Goal: Task Accomplishment & Management: Use online tool/utility

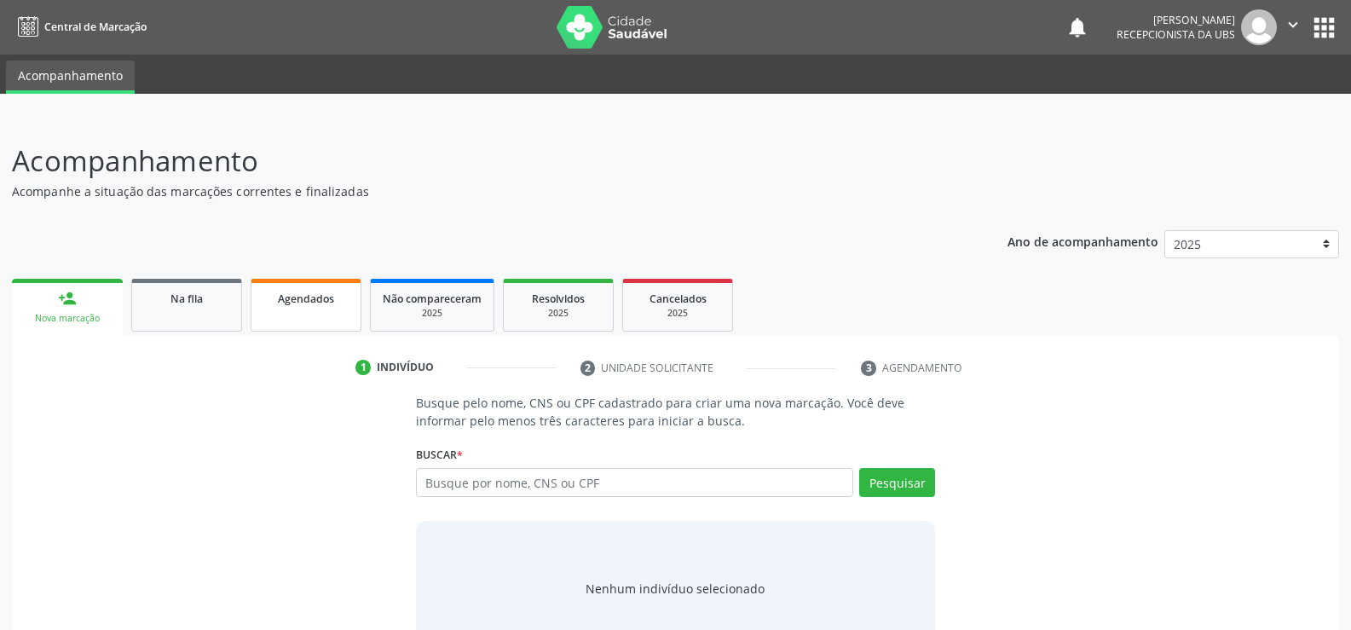
click at [305, 320] on link "Agendados" at bounding box center [306, 305] width 111 height 53
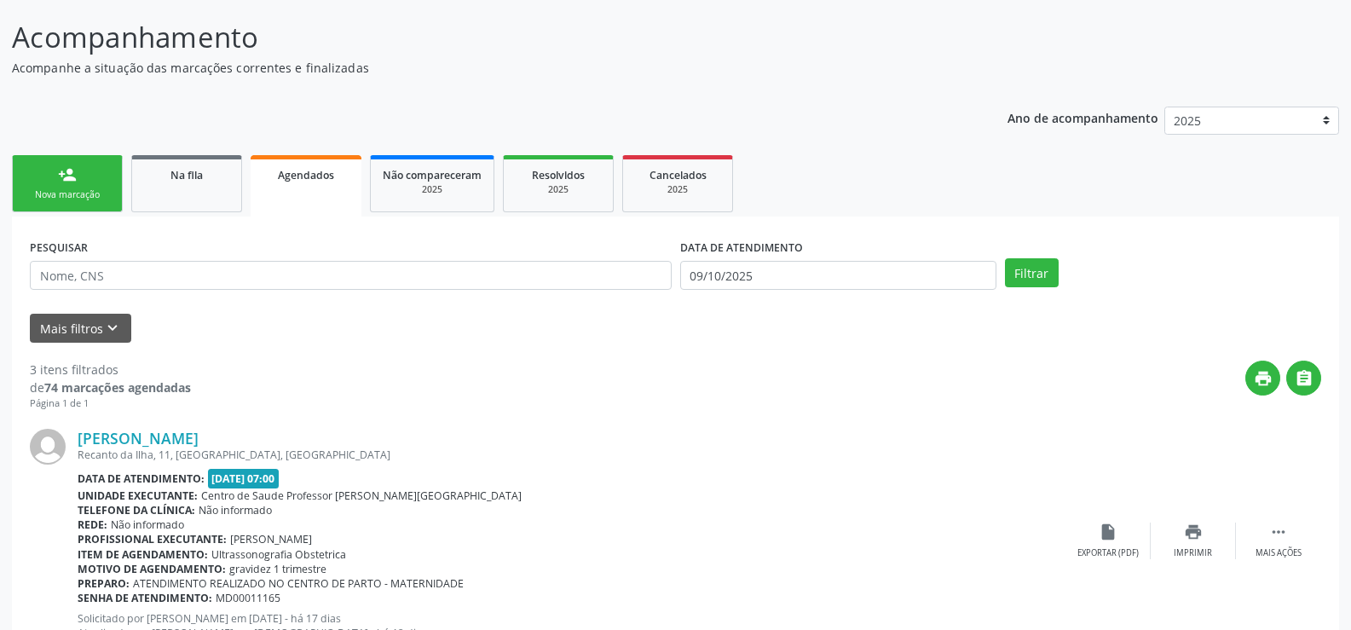
scroll to position [118, 0]
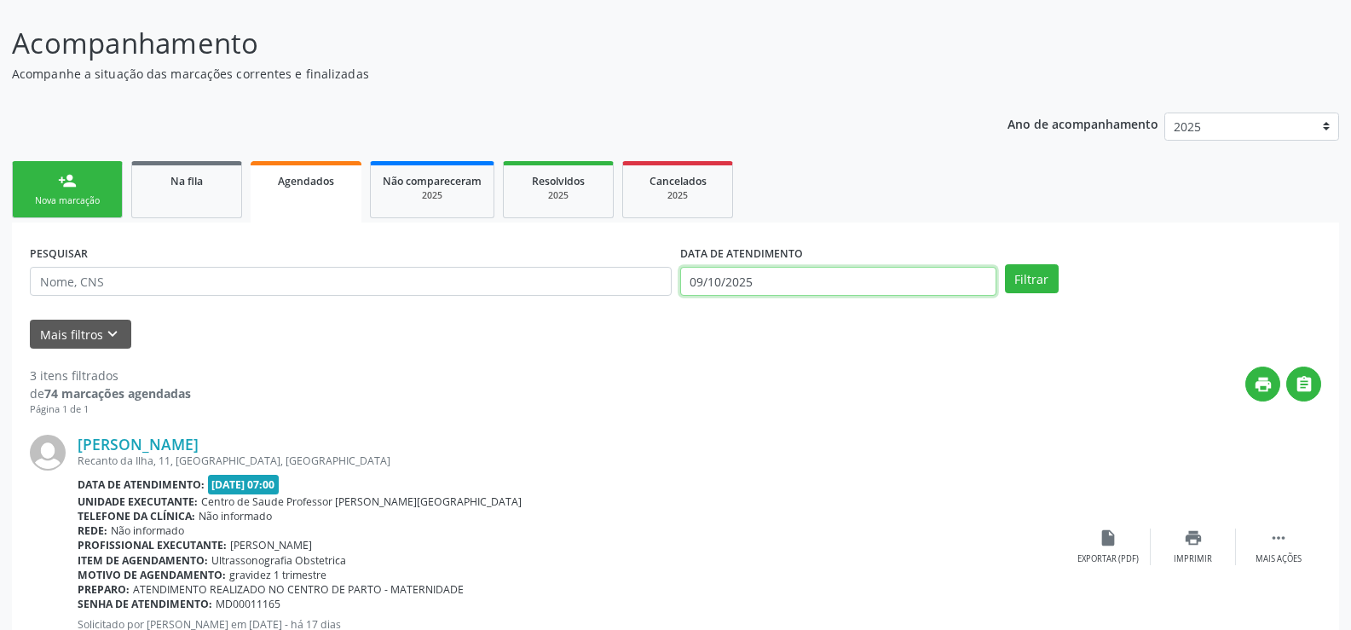
click at [883, 290] on input "09/10/2025" at bounding box center [838, 281] width 316 height 29
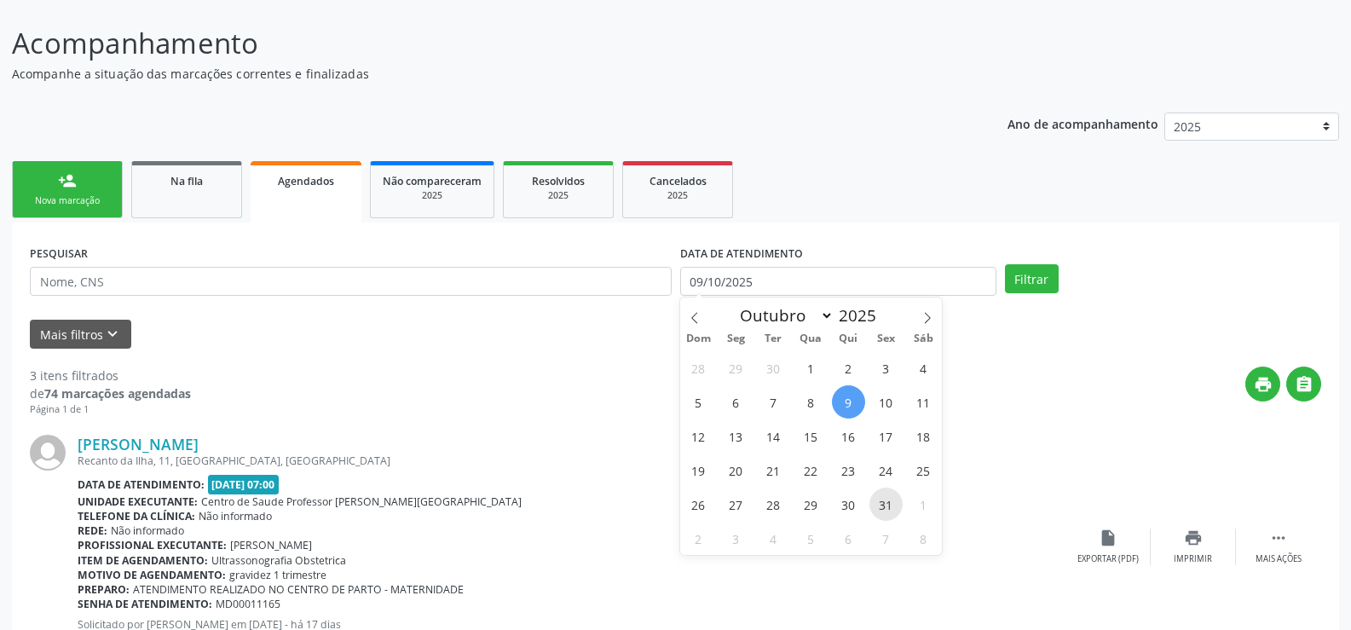
click at [886, 496] on span "31" at bounding box center [886, 504] width 33 height 33
type input "[DATE]"
select select "9"
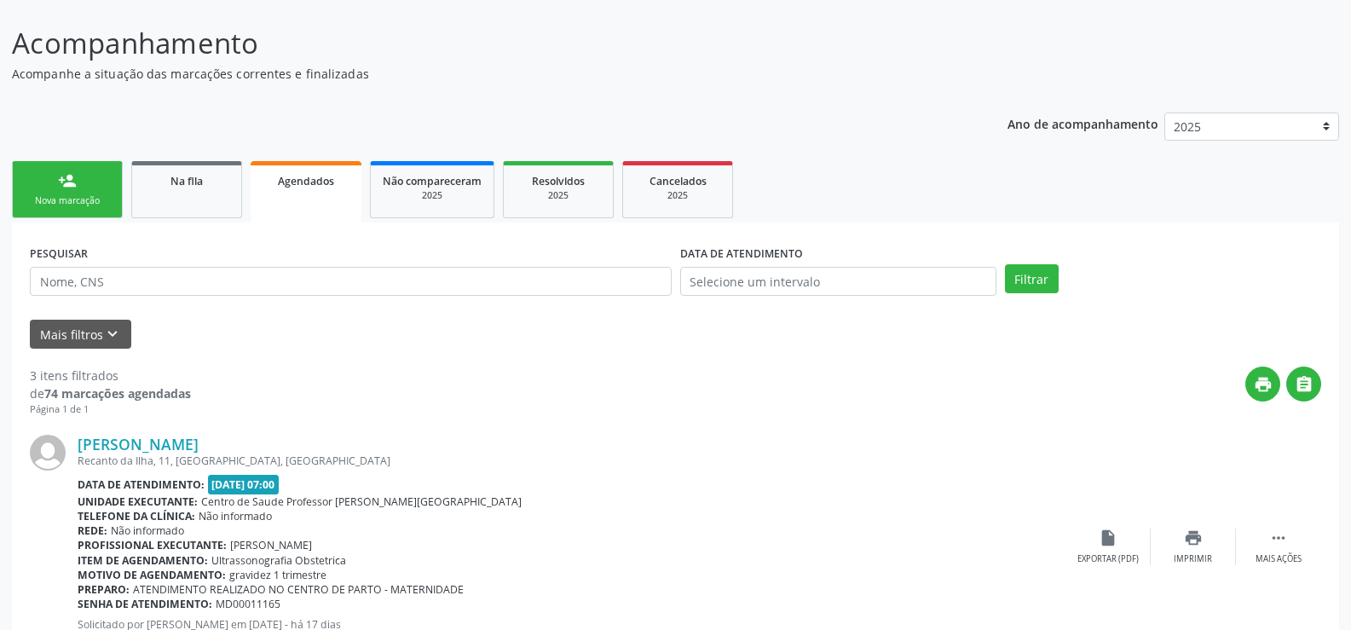
click at [547, 415] on div "print " at bounding box center [756, 392] width 1131 height 50
click at [754, 277] on input "text" at bounding box center [838, 281] width 316 height 29
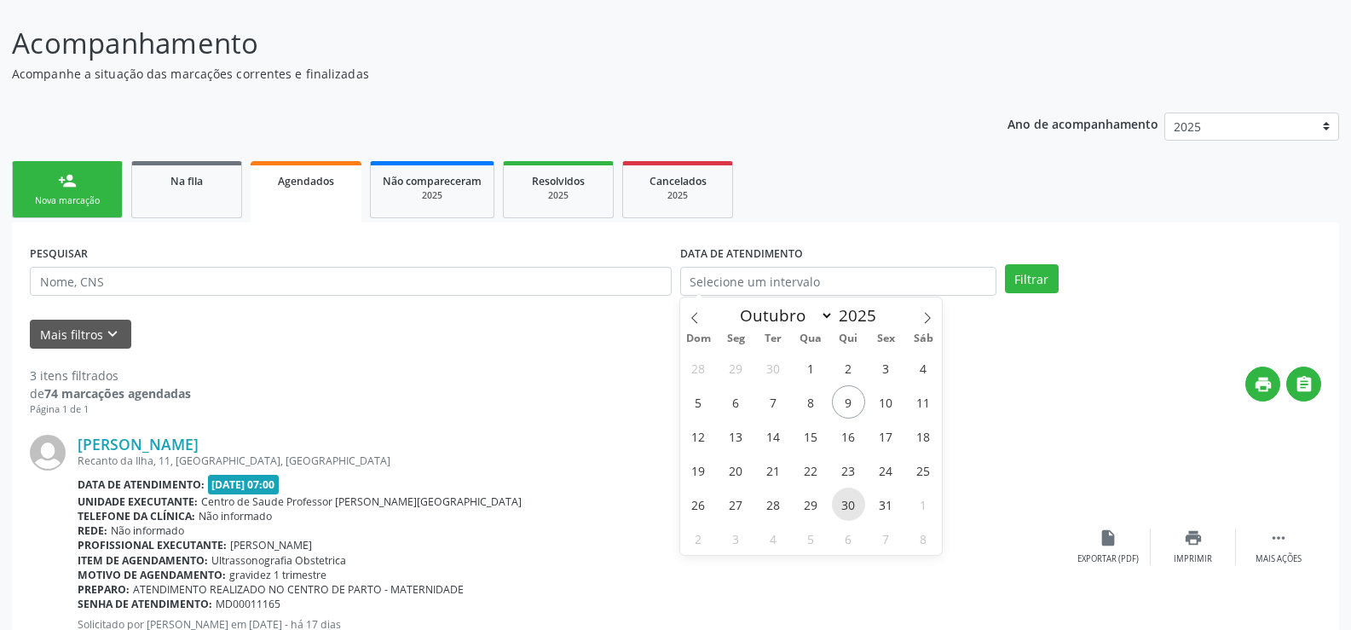
click at [845, 511] on span "30" at bounding box center [848, 504] width 33 height 33
type input "30/10/2025"
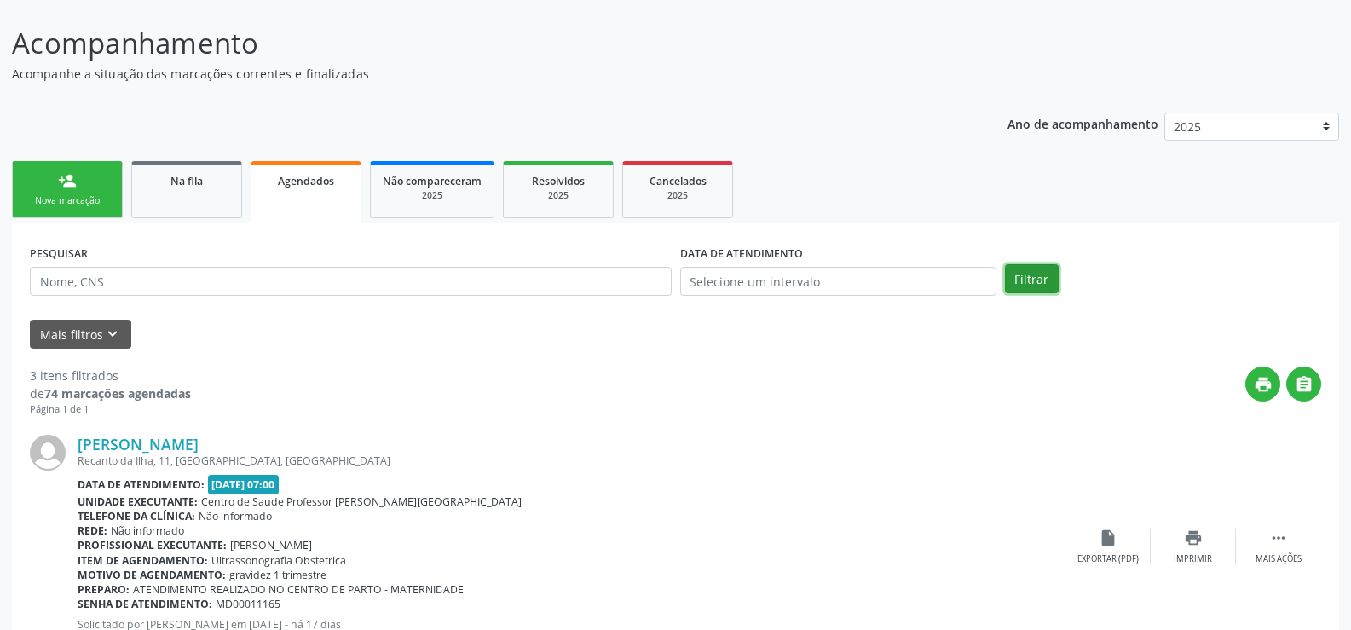
click at [1037, 280] on button "Filtrar" at bounding box center [1032, 278] width 54 height 29
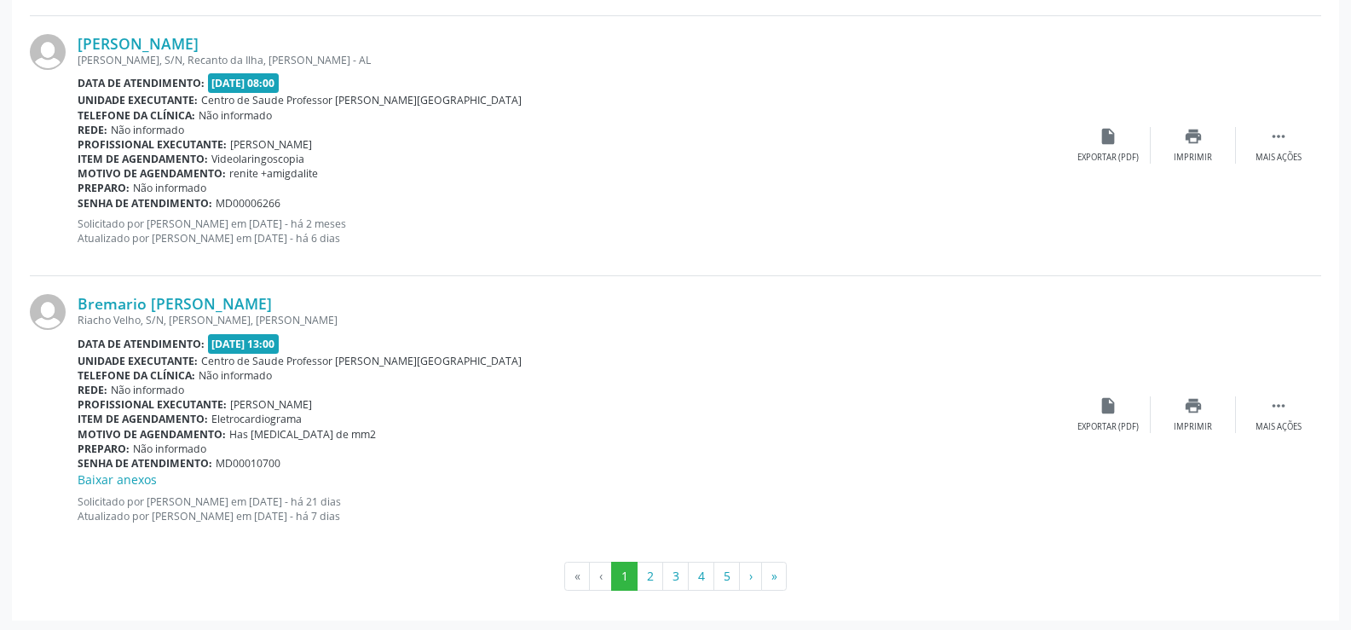
scroll to position [3891, 0]
click at [653, 564] on button "2" at bounding box center [650, 573] width 26 height 29
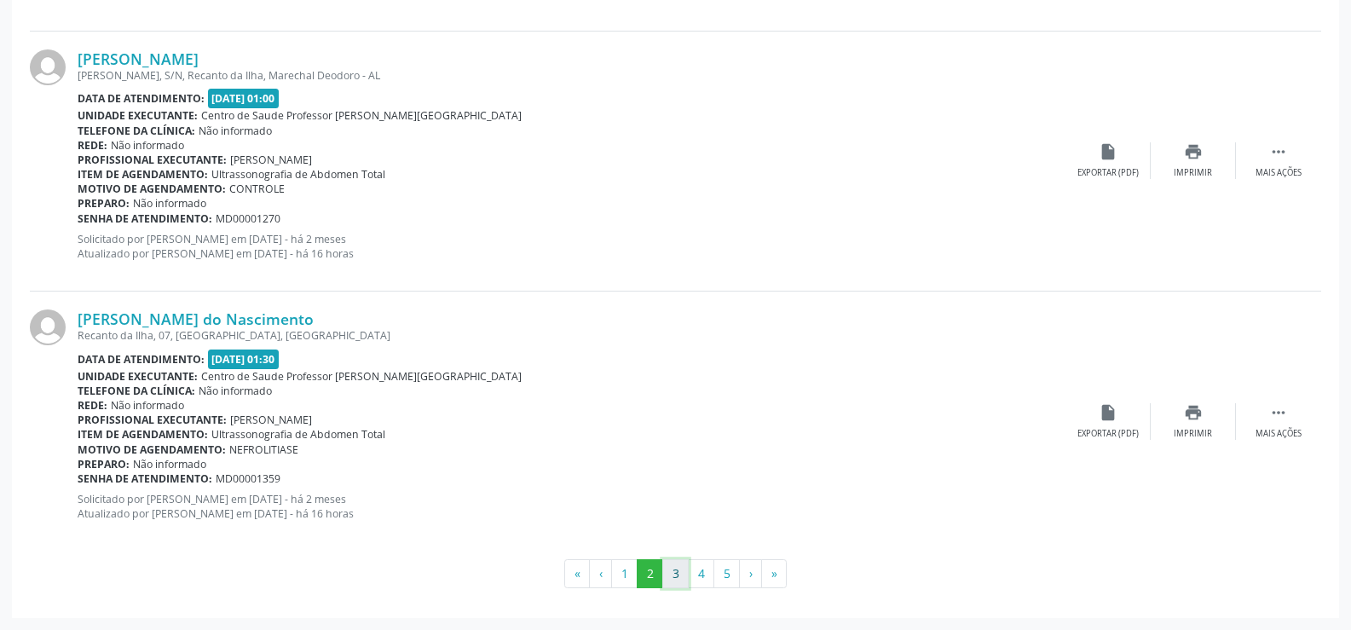
click at [681, 570] on button "3" at bounding box center [675, 573] width 26 height 29
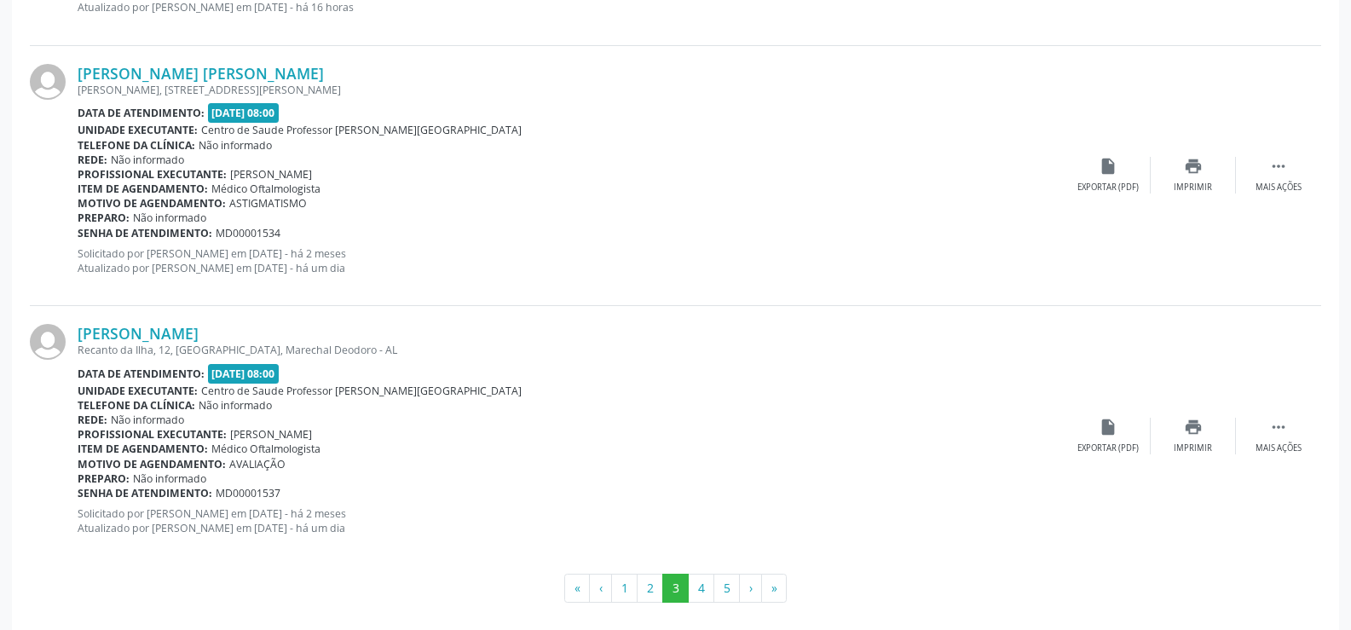
scroll to position [3873, 0]
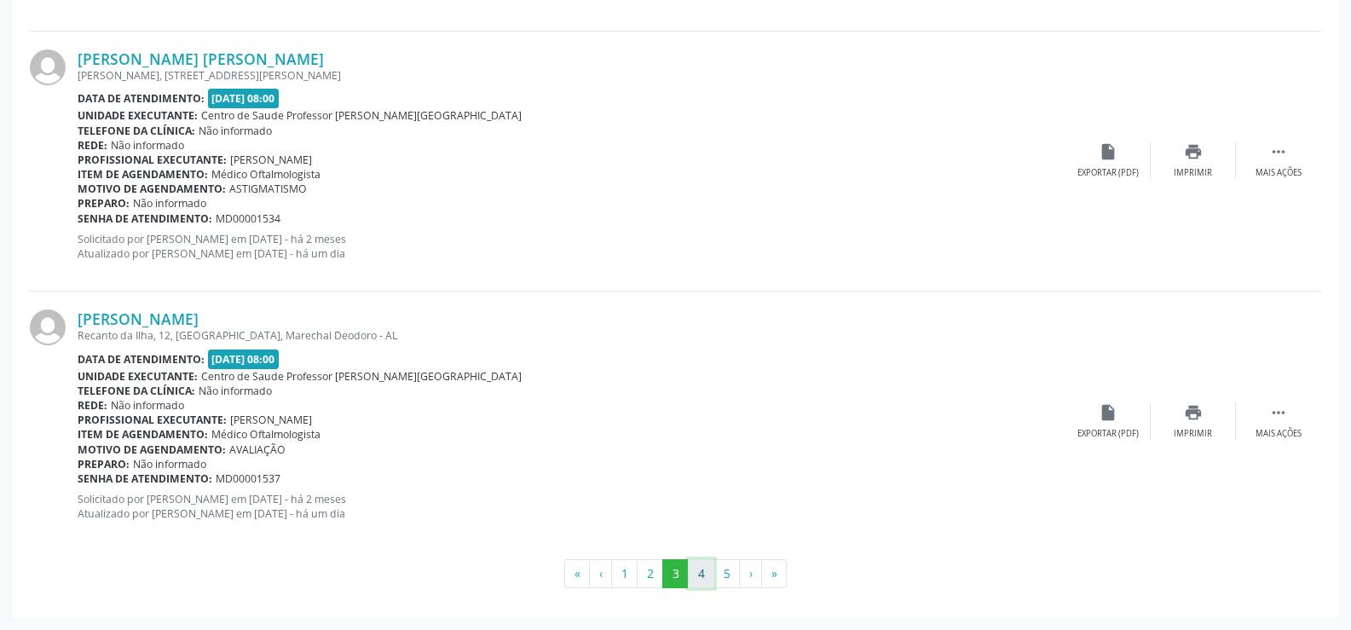
click at [701, 570] on button "4" at bounding box center [701, 573] width 26 height 29
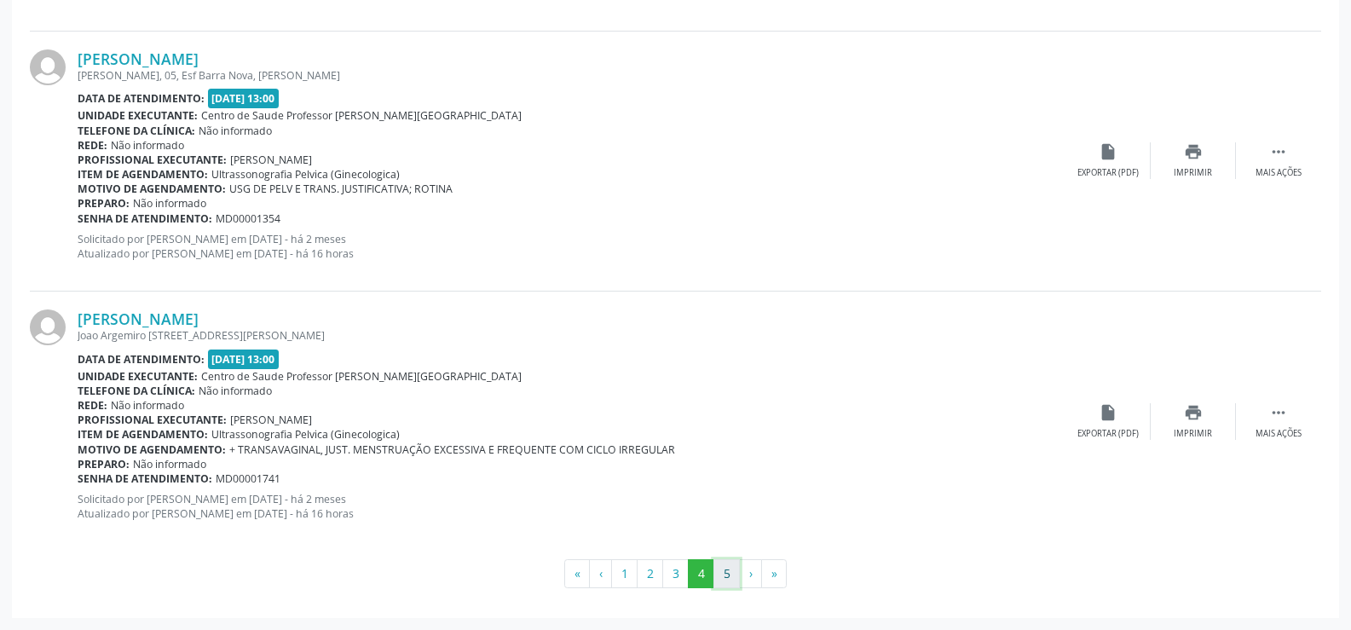
click at [721, 581] on button "5" at bounding box center [727, 573] width 26 height 29
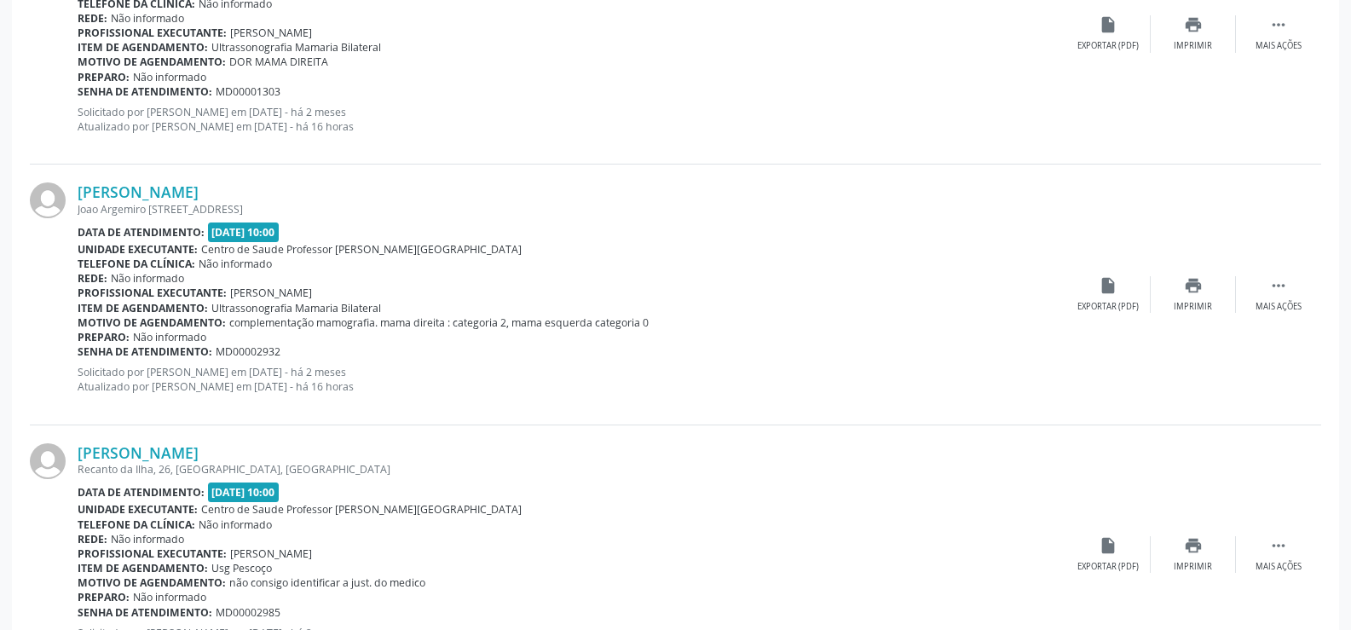
scroll to position [3684, 0]
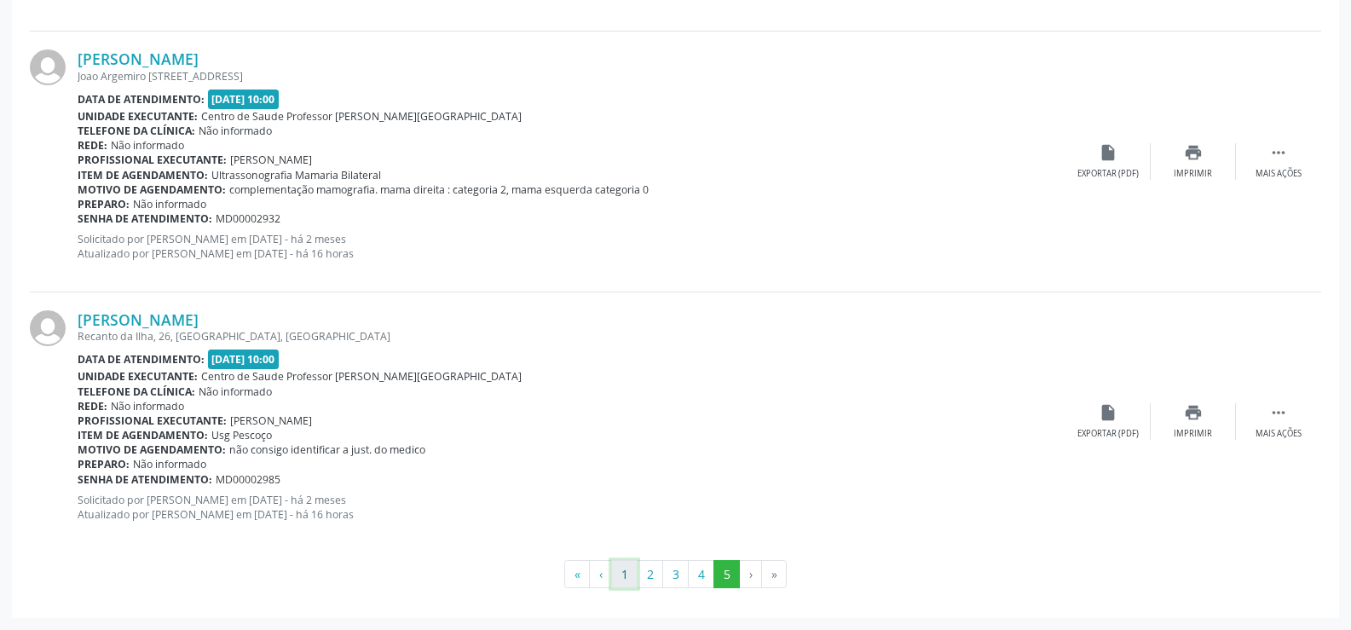
click at [626, 577] on button "1" at bounding box center [624, 574] width 26 height 29
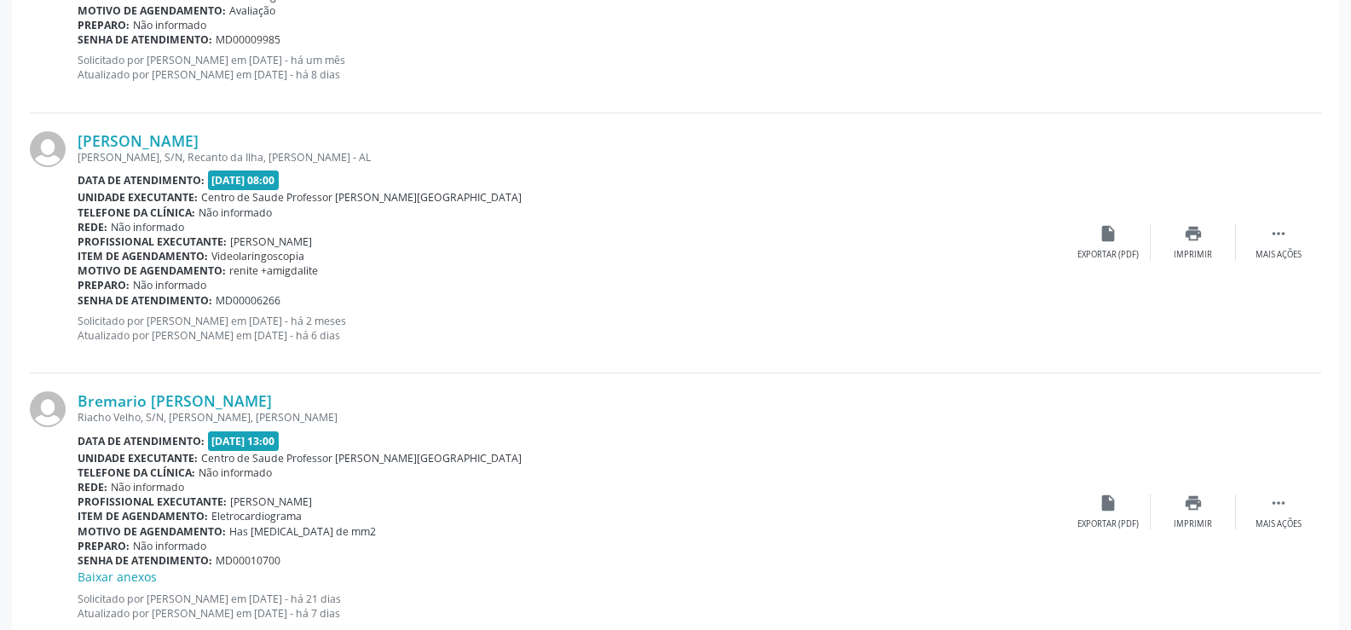
scroll to position [3891, 0]
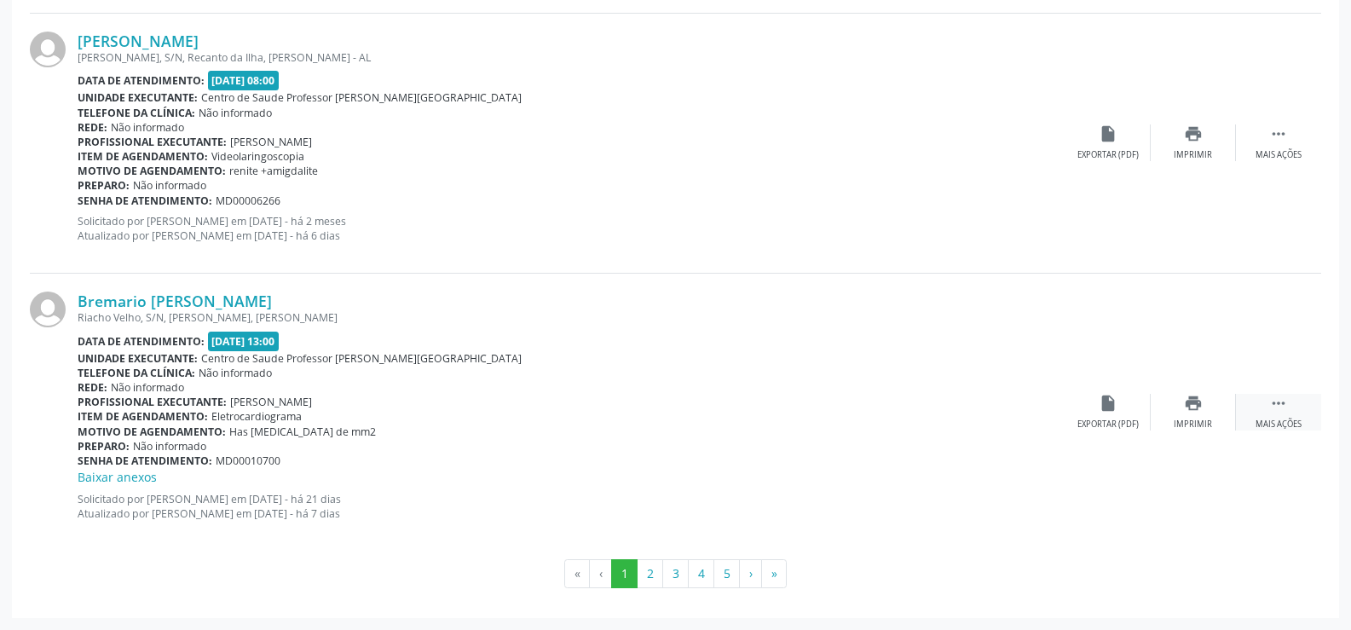
click at [1284, 404] on icon "" at bounding box center [1279, 403] width 19 height 19
click at [1276, 424] on div "Menos ações" at bounding box center [1279, 425] width 55 height 12
click at [1276, 424] on div "Mais ações" at bounding box center [1279, 425] width 46 height 12
click at [1188, 414] on div "edit Editar" at bounding box center [1193, 412] width 85 height 37
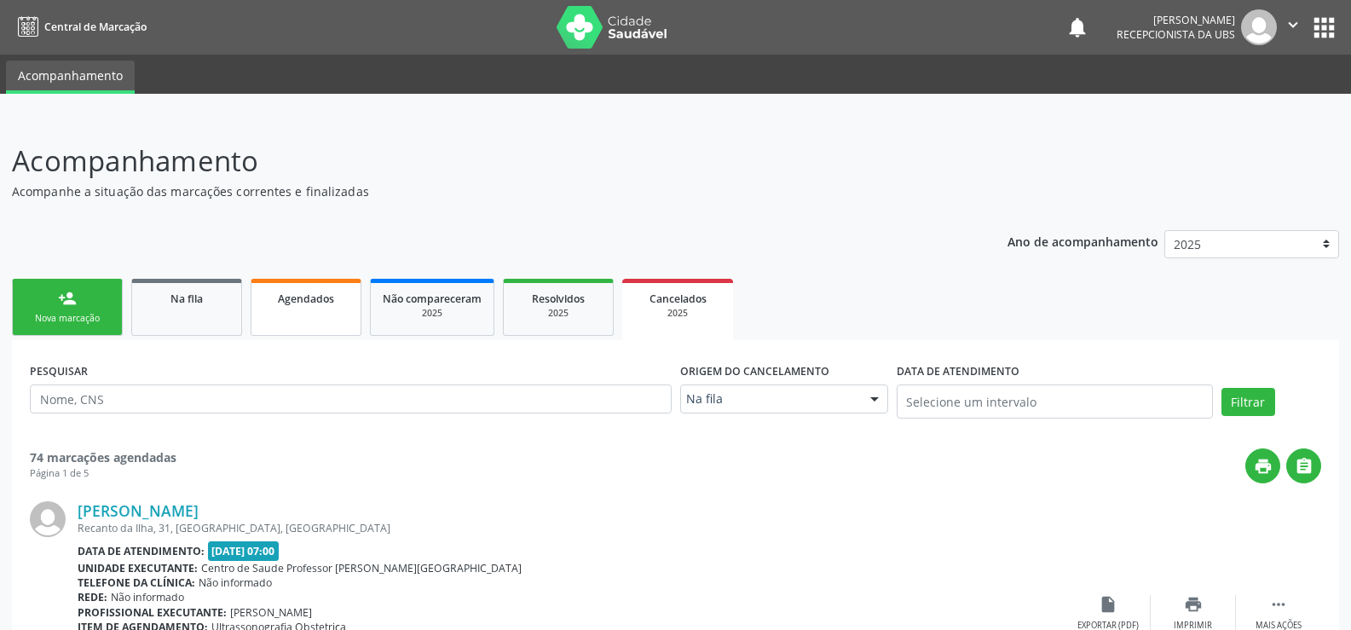
click at [313, 311] on link "Agendados" at bounding box center [306, 307] width 111 height 57
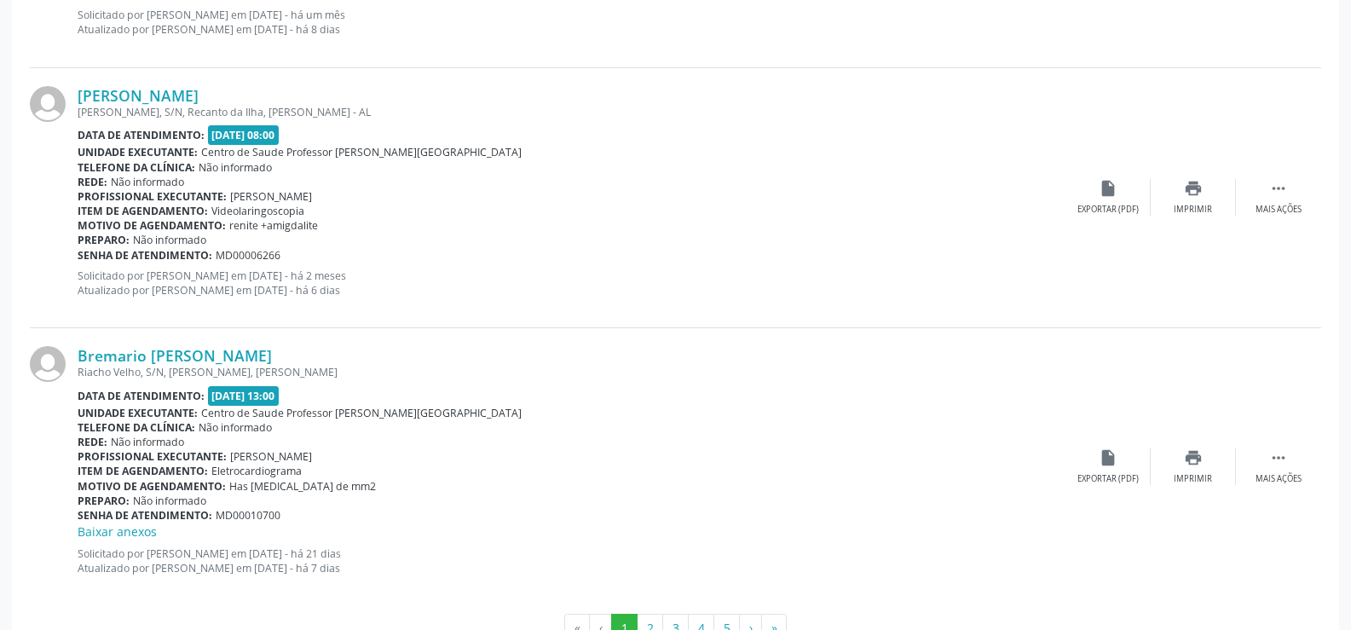
scroll to position [3891, 0]
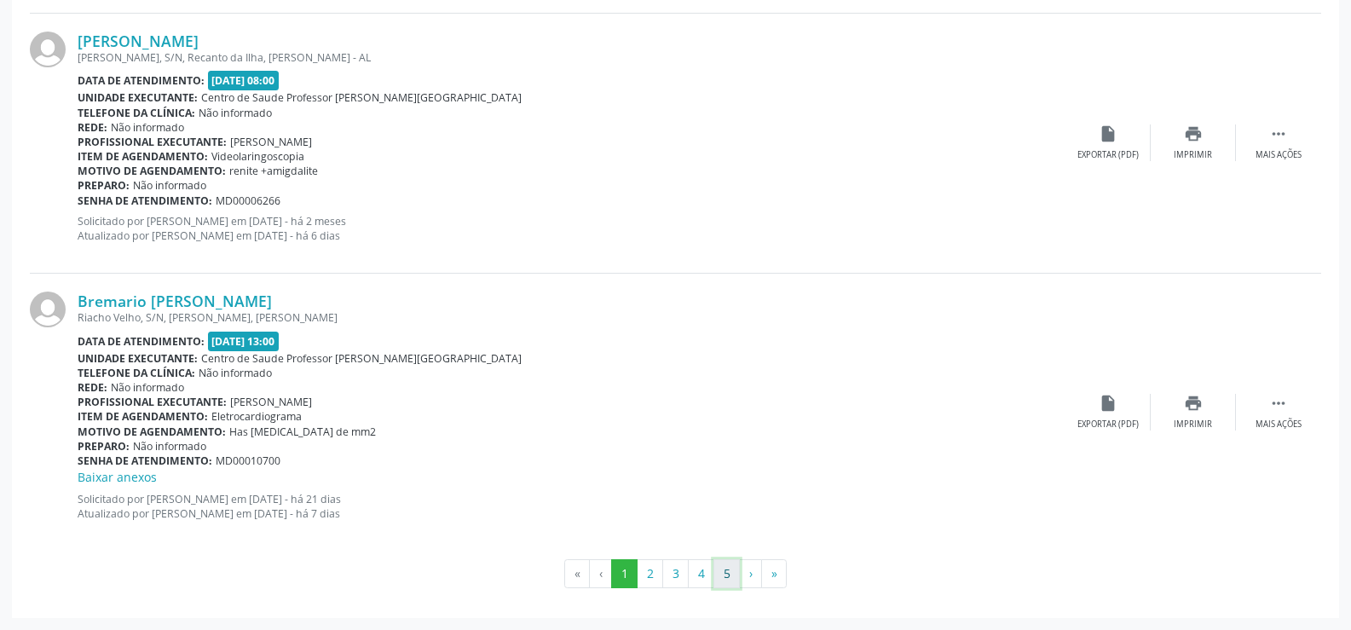
click at [732, 574] on button "5" at bounding box center [727, 573] width 26 height 29
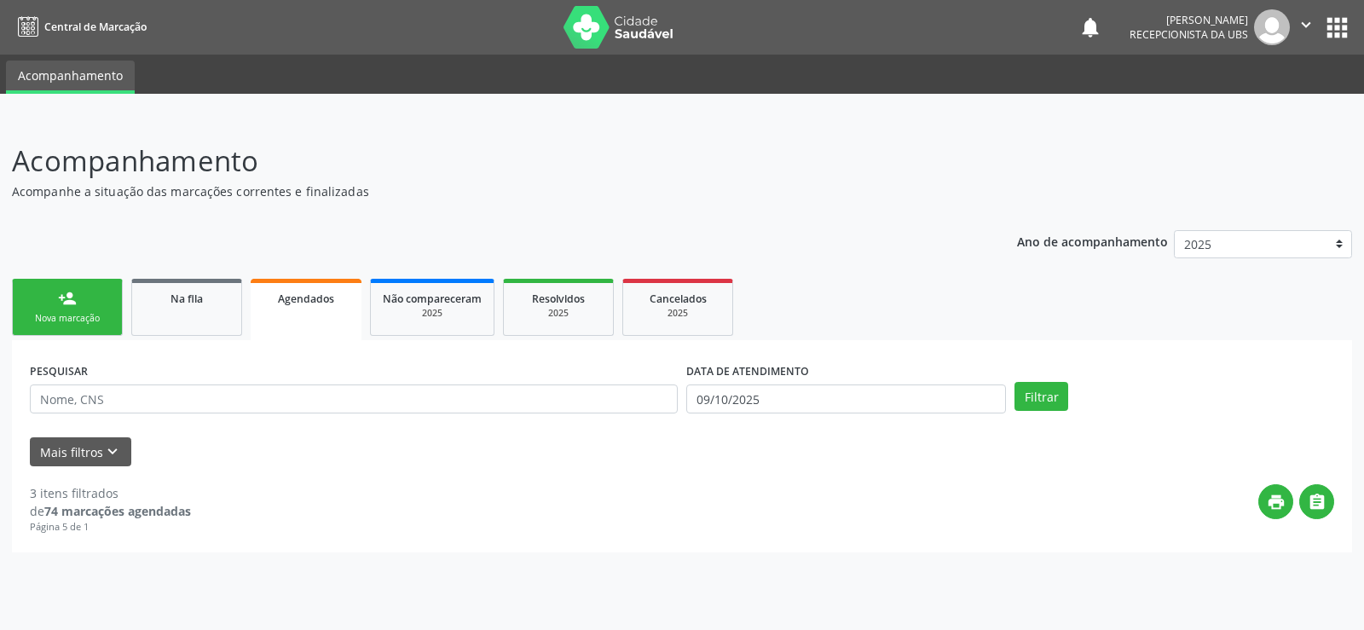
click at [305, 305] on span "Agendados" at bounding box center [306, 299] width 56 height 14
click at [321, 298] on span "Agendados" at bounding box center [306, 299] width 56 height 14
click at [402, 297] on span "Não compareceram" at bounding box center [432, 299] width 99 height 14
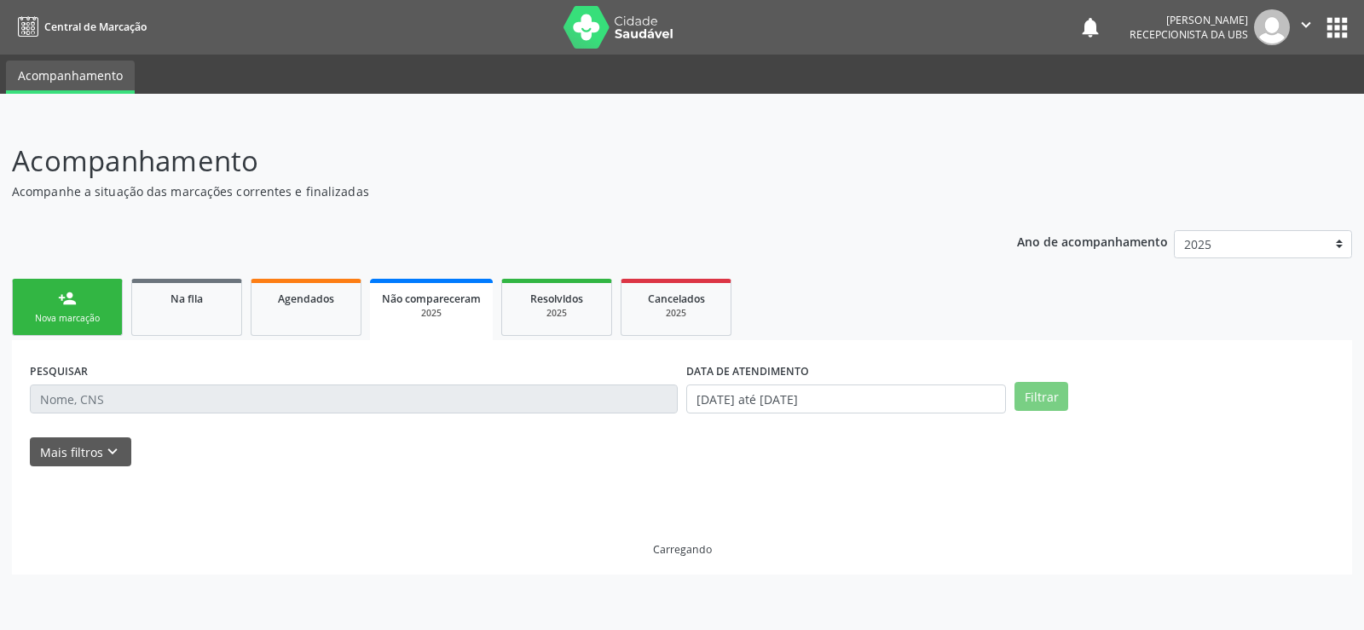
click at [402, 297] on span "Não compareceram" at bounding box center [431, 299] width 99 height 14
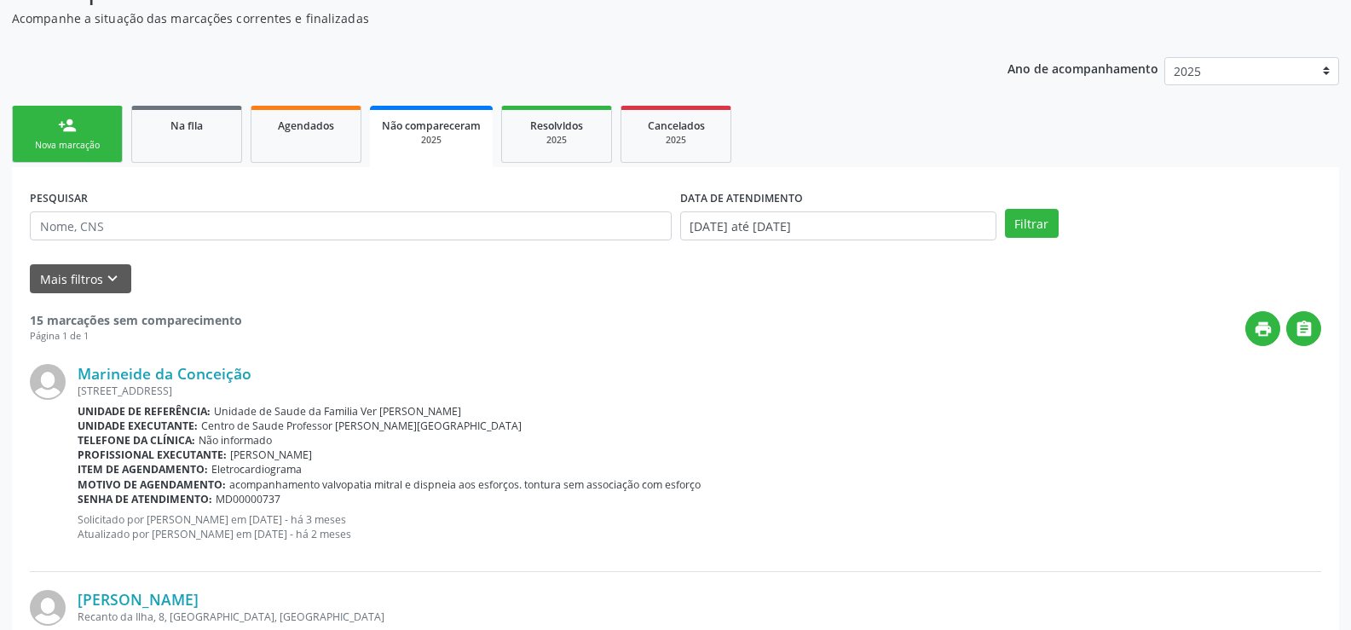
scroll to position [67, 0]
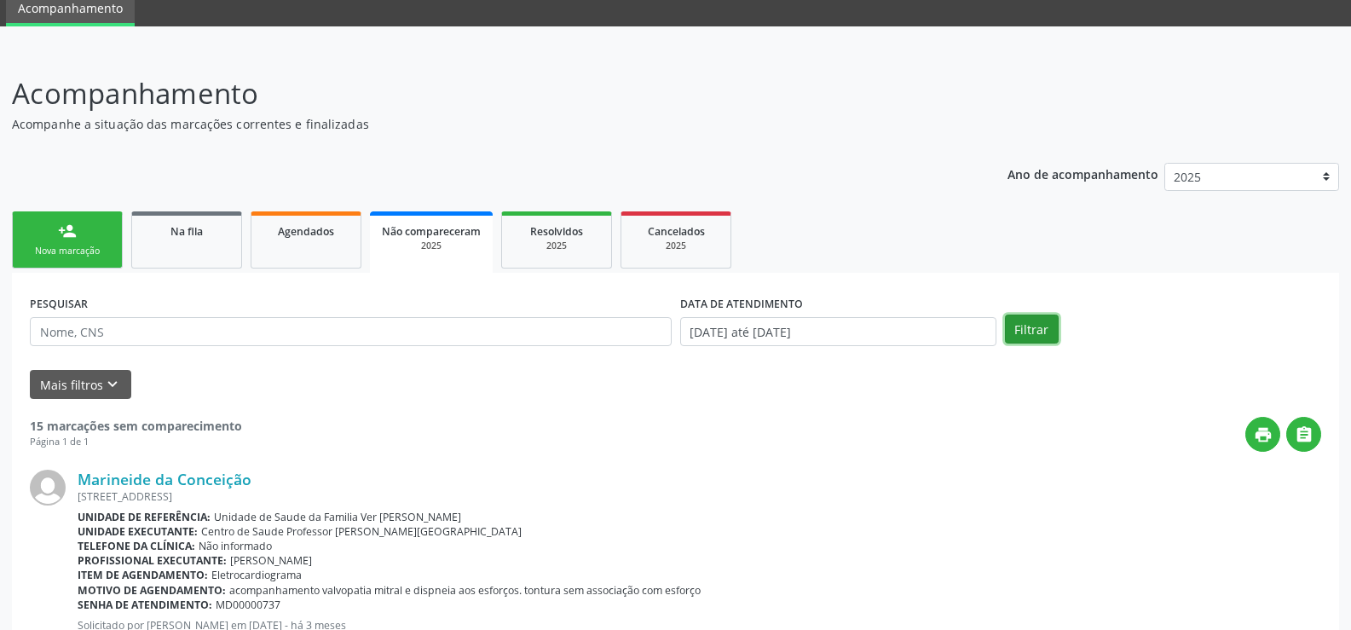
click at [1036, 323] on button "Filtrar" at bounding box center [1032, 329] width 54 height 29
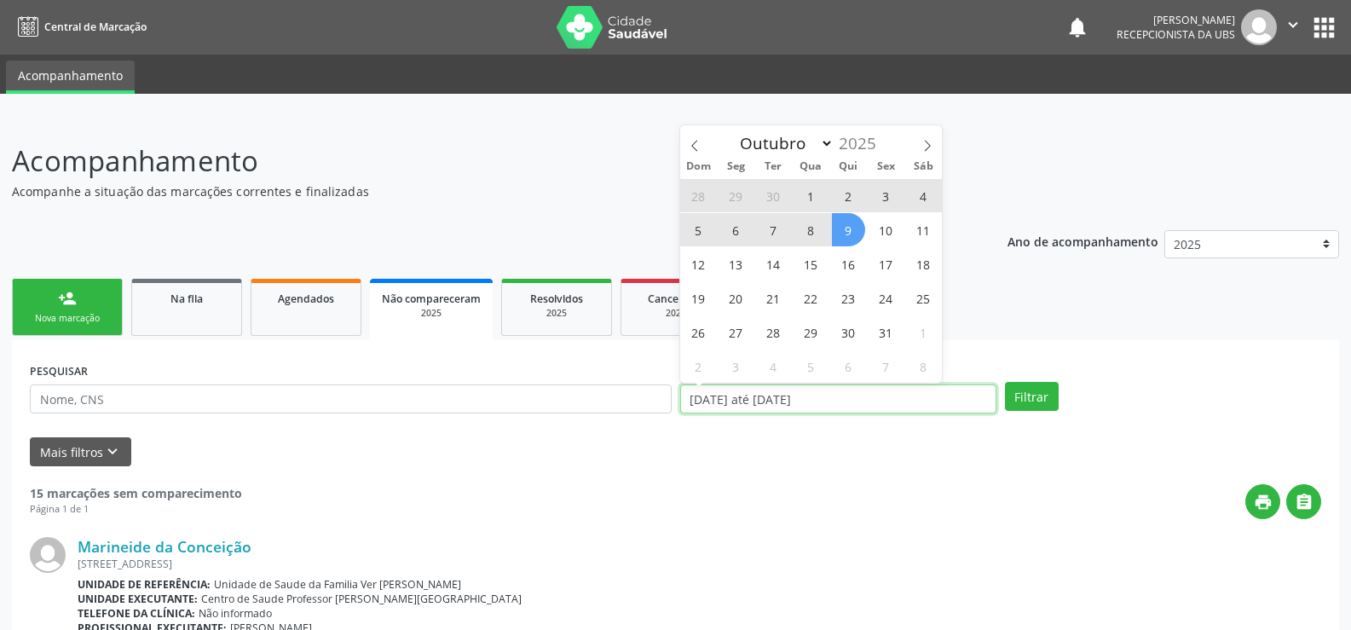
click at [907, 407] on input "[DATE] até [DATE]" at bounding box center [838, 399] width 316 height 29
click at [814, 202] on span "1" at bounding box center [811, 195] width 33 height 33
type input "01/10/2025"
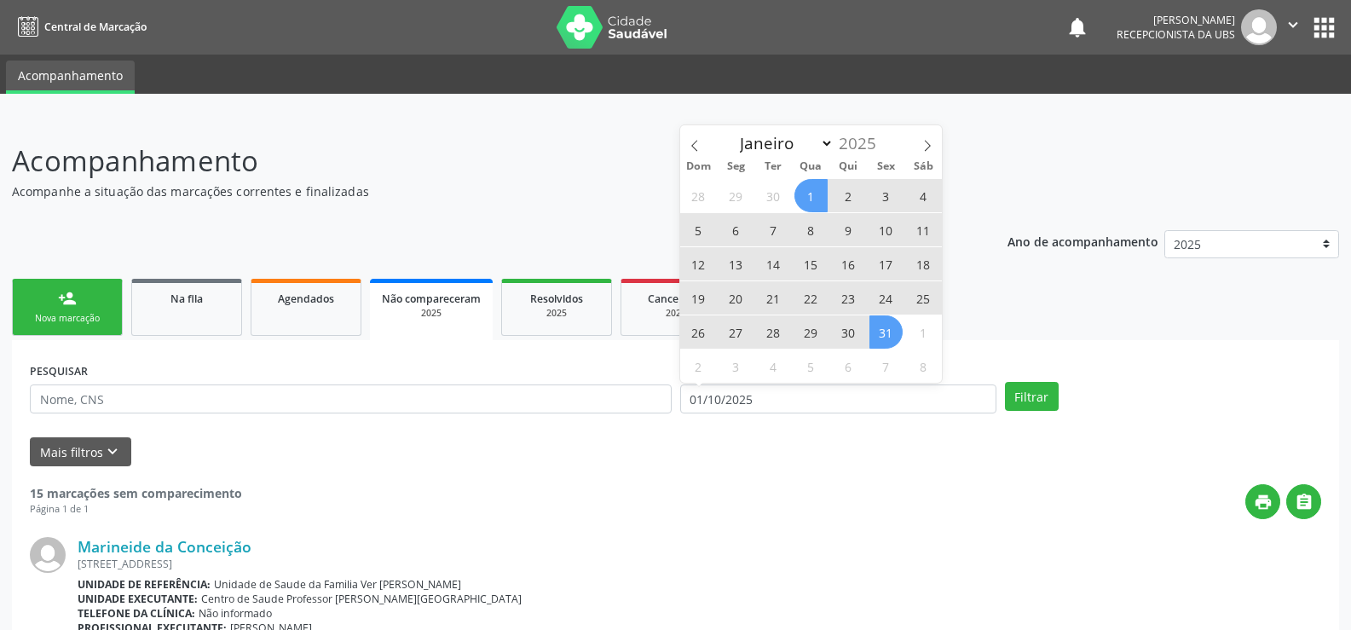
click at [885, 338] on span "31" at bounding box center [886, 331] width 33 height 33
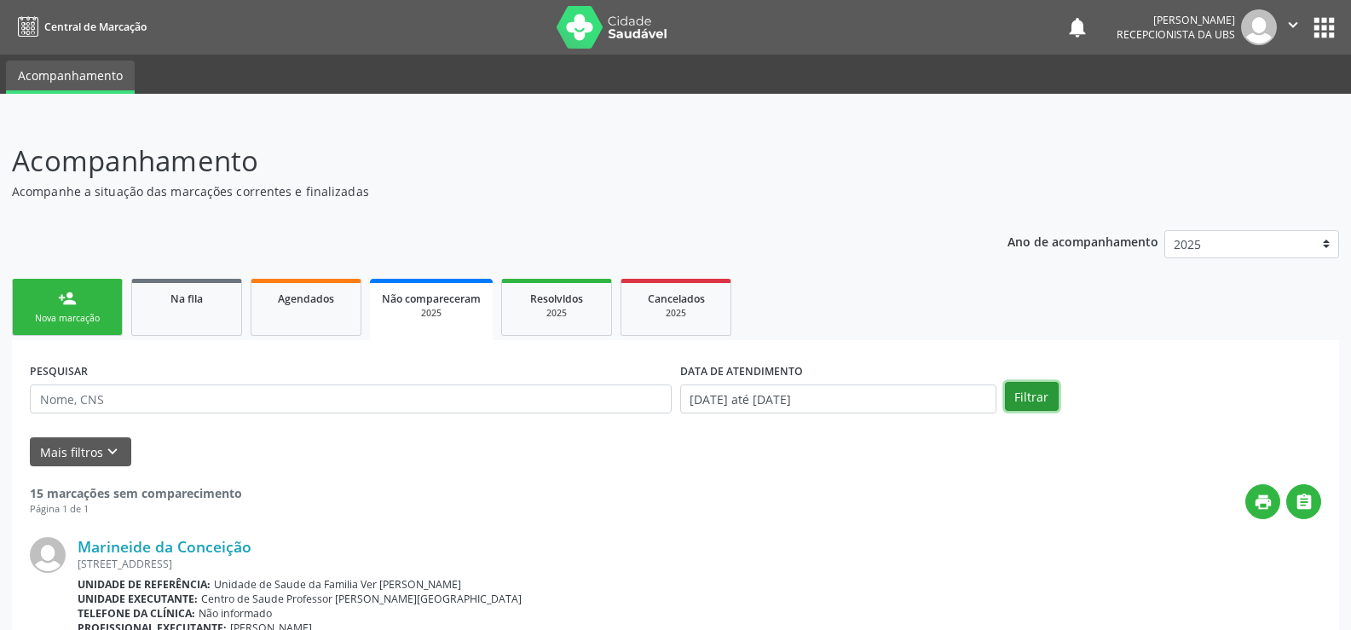
click at [1026, 402] on button "Filtrar" at bounding box center [1032, 396] width 54 height 29
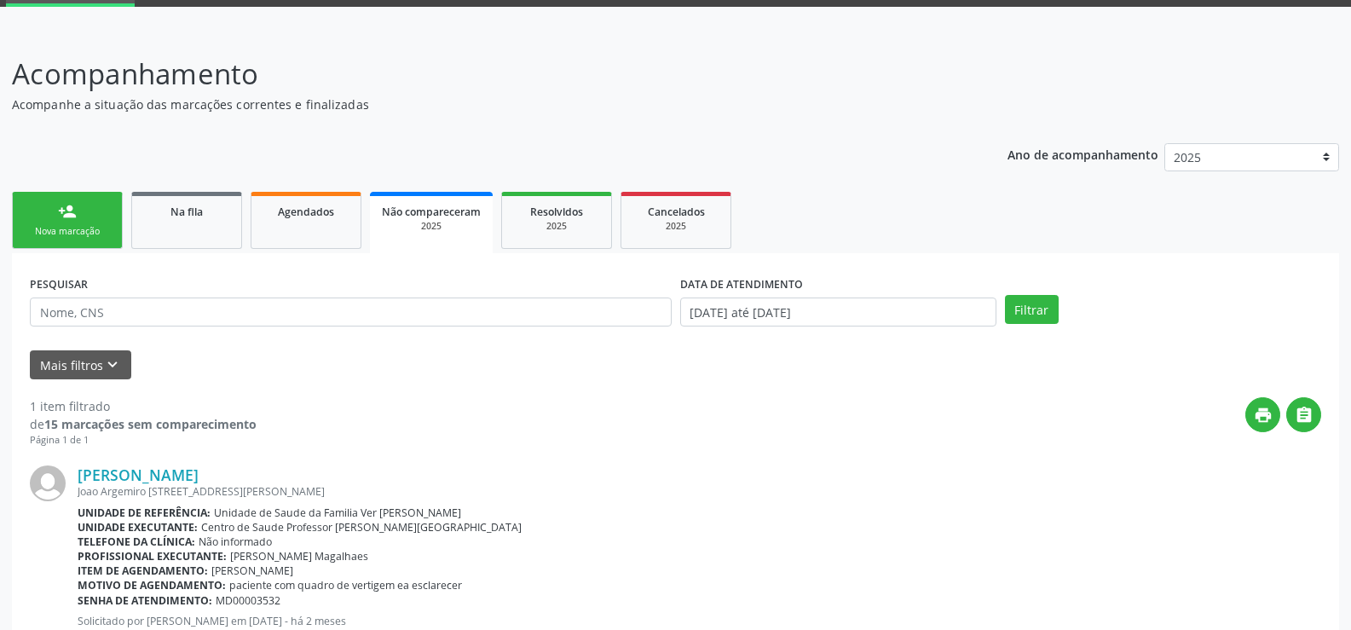
scroll to position [159, 0]
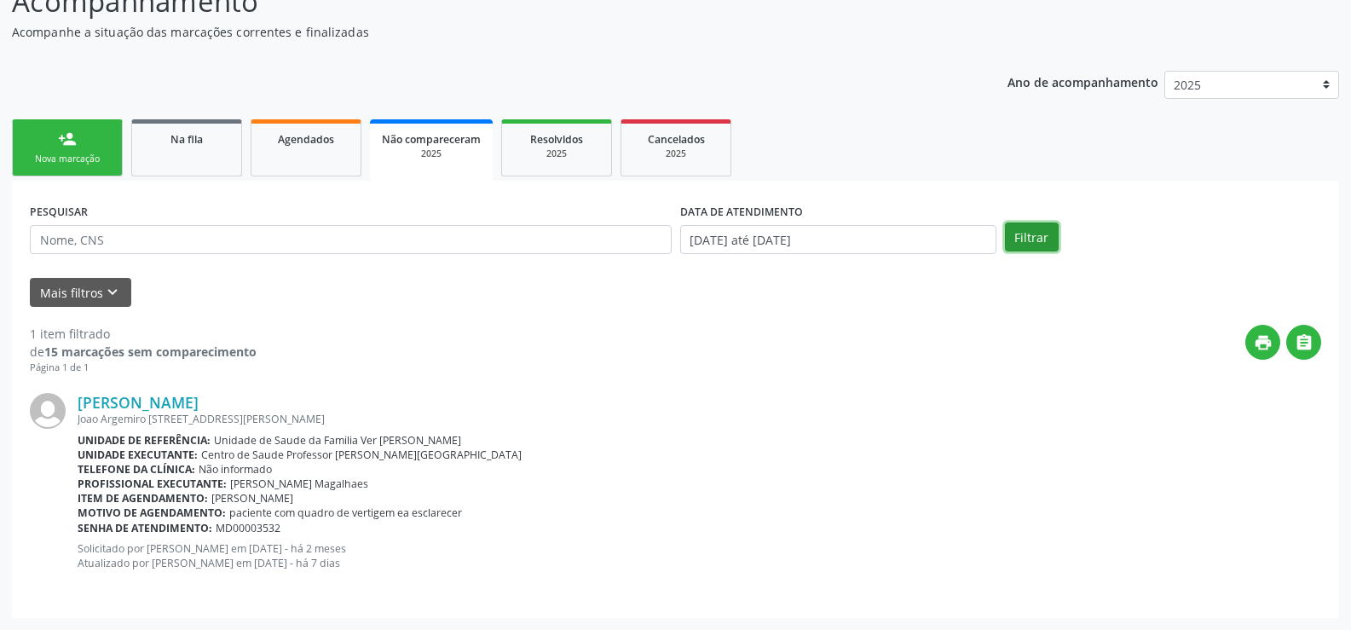
click at [1039, 245] on button "Filtrar" at bounding box center [1032, 237] width 54 height 29
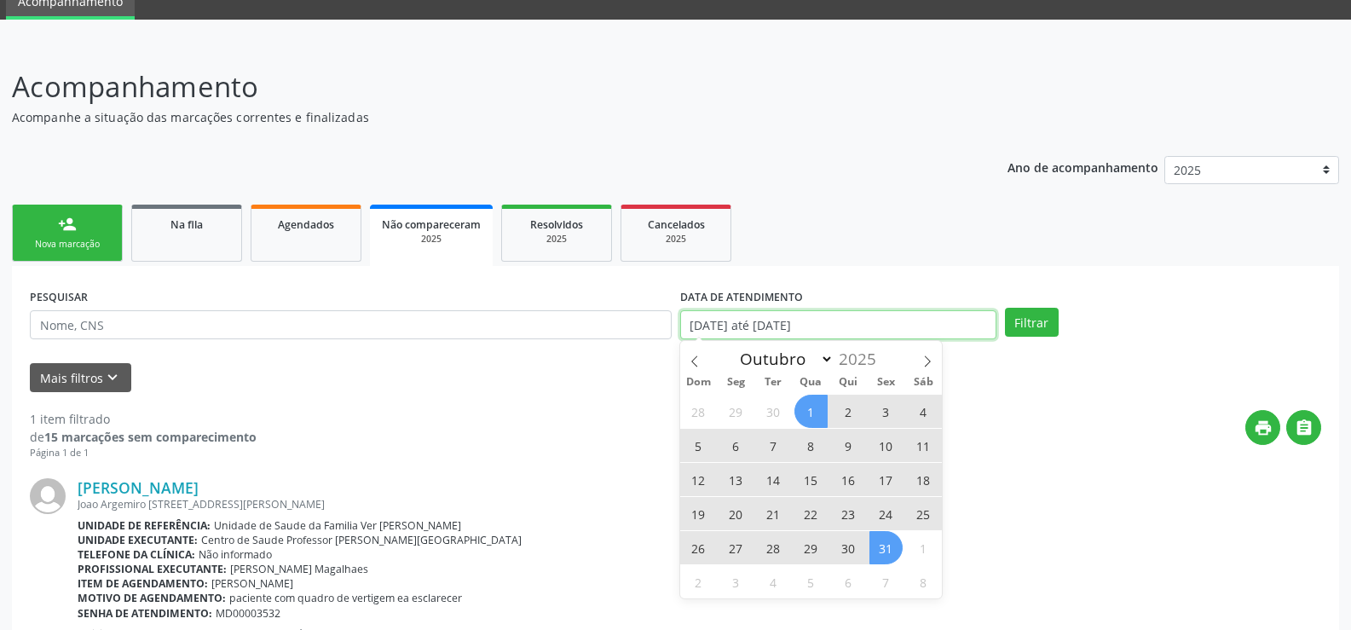
click at [905, 320] on input "[DATE] até [DATE]" at bounding box center [838, 324] width 316 height 29
click at [849, 549] on span "30" at bounding box center [848, 547] width 33 height 33
type input "30/10/2025"
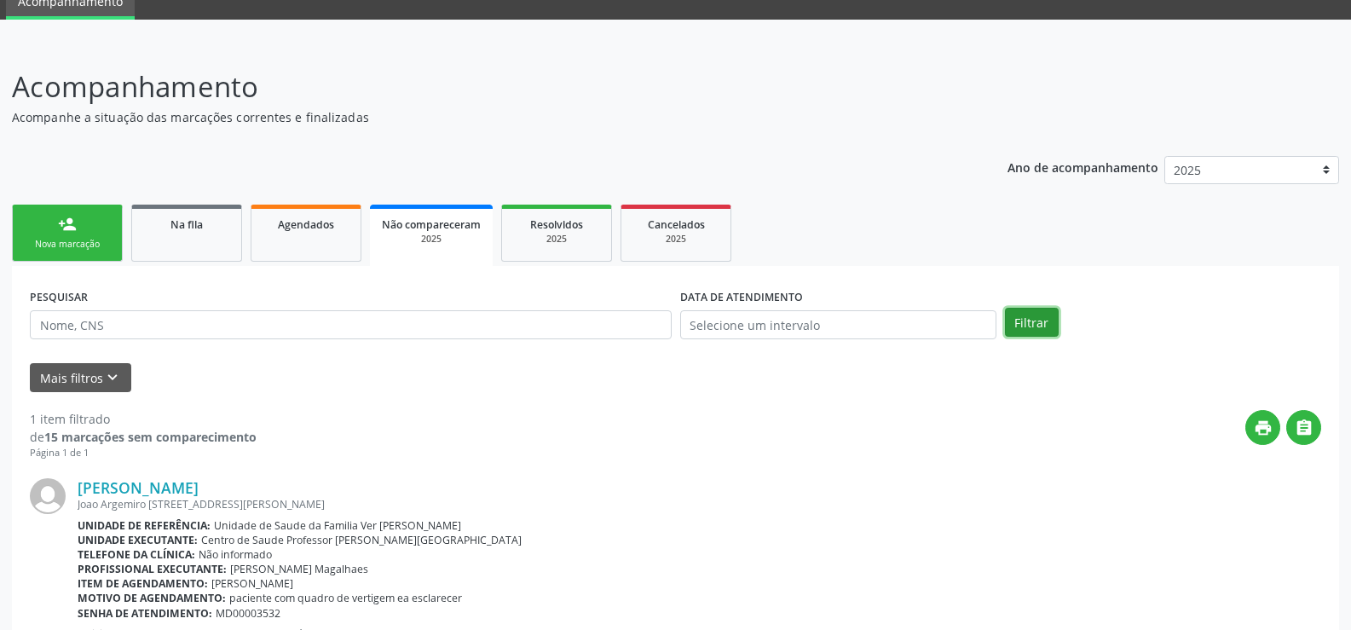
click at [1037, 333] on button "Filtrar" at bounding box center [1032, 322] width 54 height 29
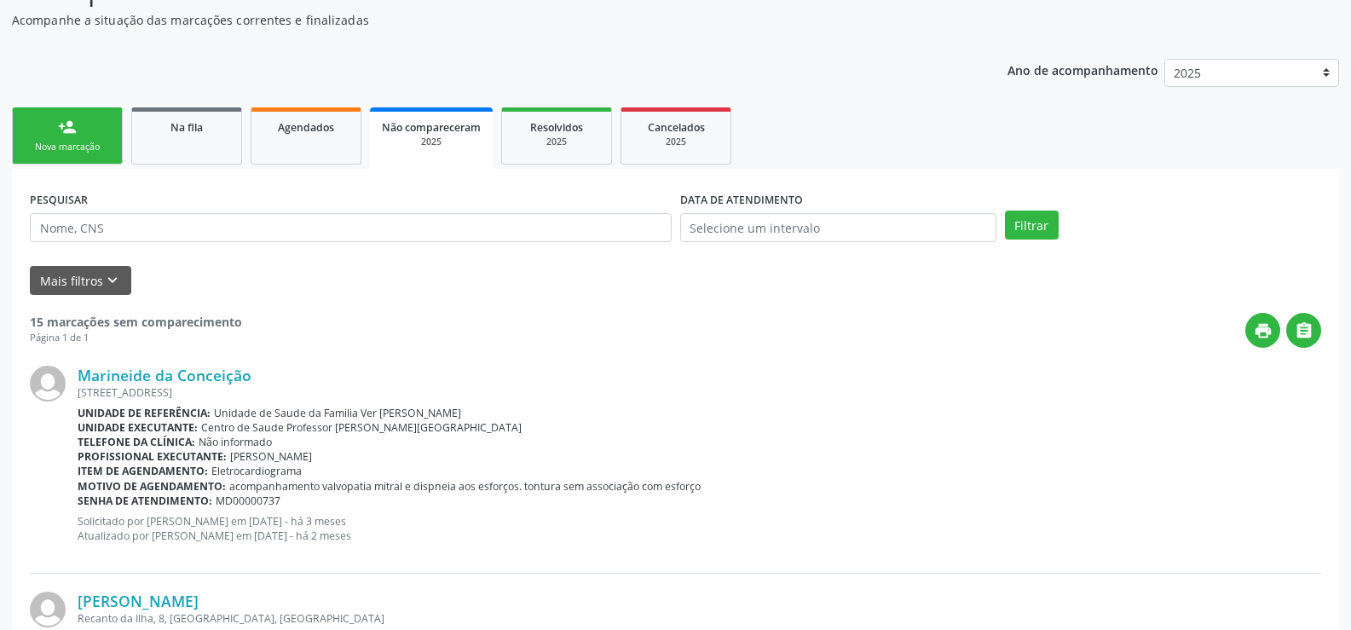
scroll to position [0, 0]
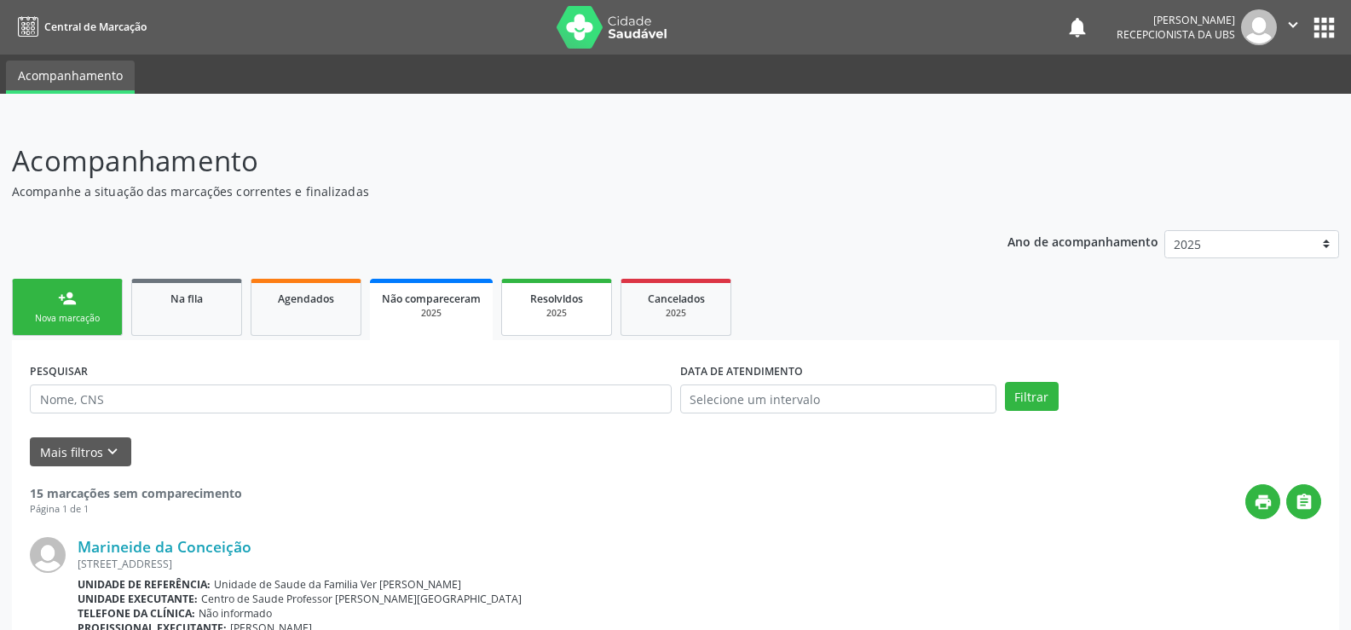
click at [568, 315] on div "2025" at bounding box center [556, 313] width 85 height 13
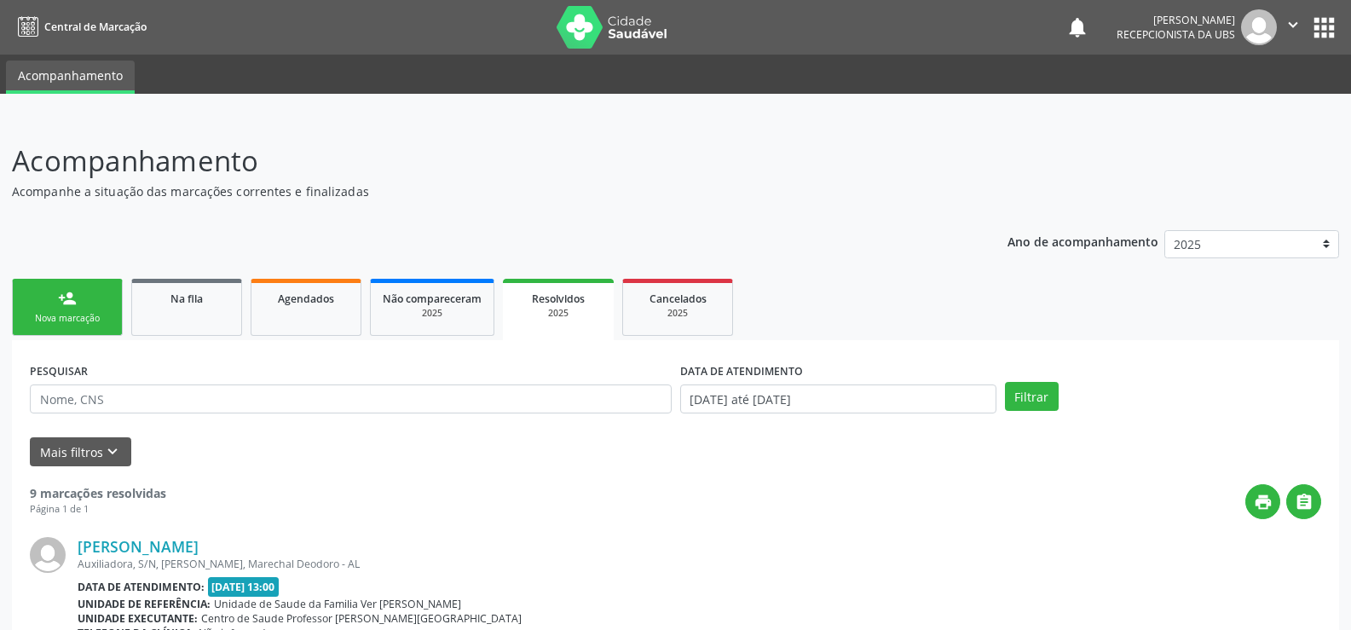
click at [107, 321] on div "Nova marcação" at bounding box center [67, 318] width 85 height 13
